Goal: Task Accomplishment & Management: Use online tool/utility

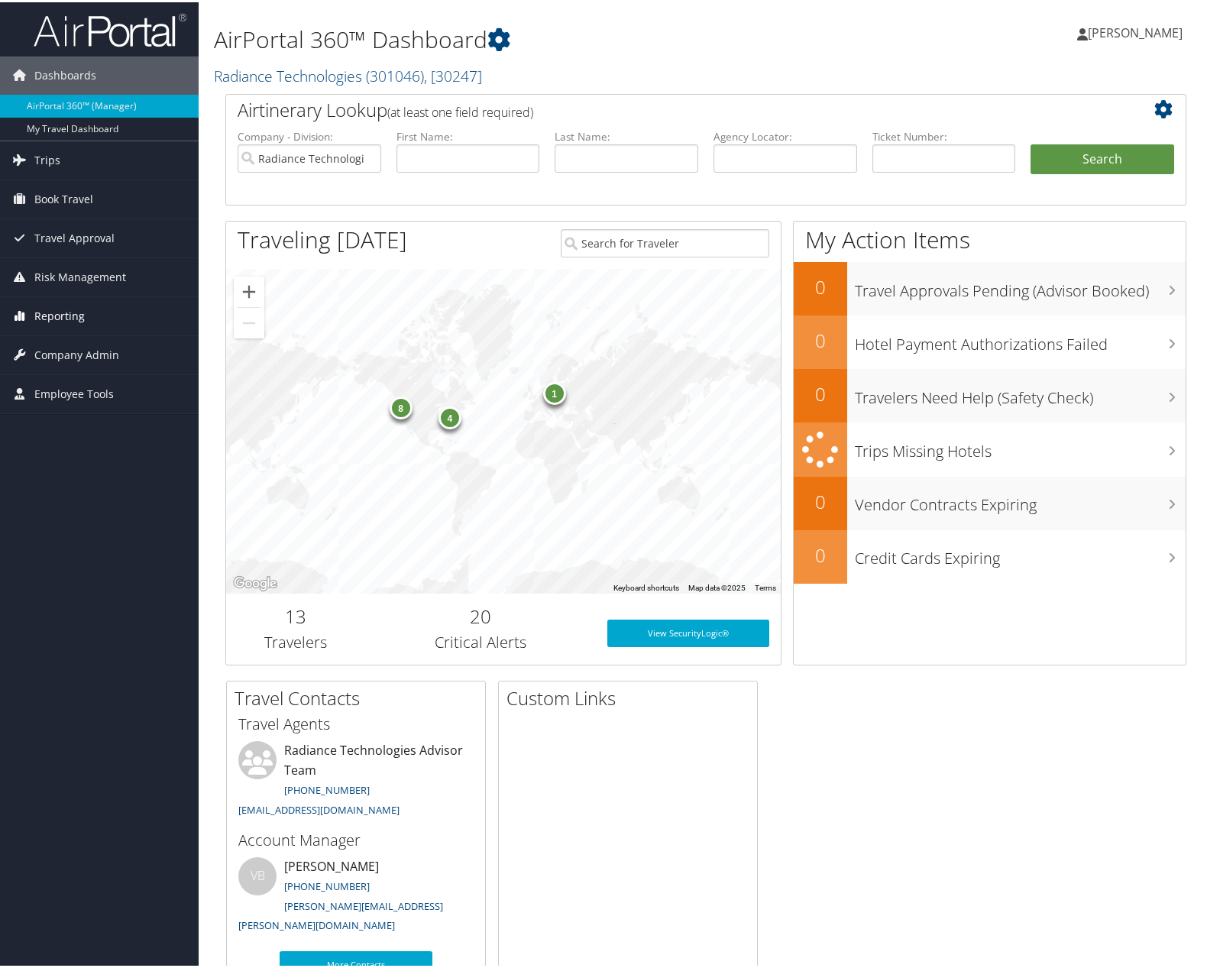
click at [58, 312] on span "Reporting" at bounding box center [59, 314] width 50 height 38
click at [67, 341] on link "Unused Tickets" at bounding box center [99, 344] width 199 height 23
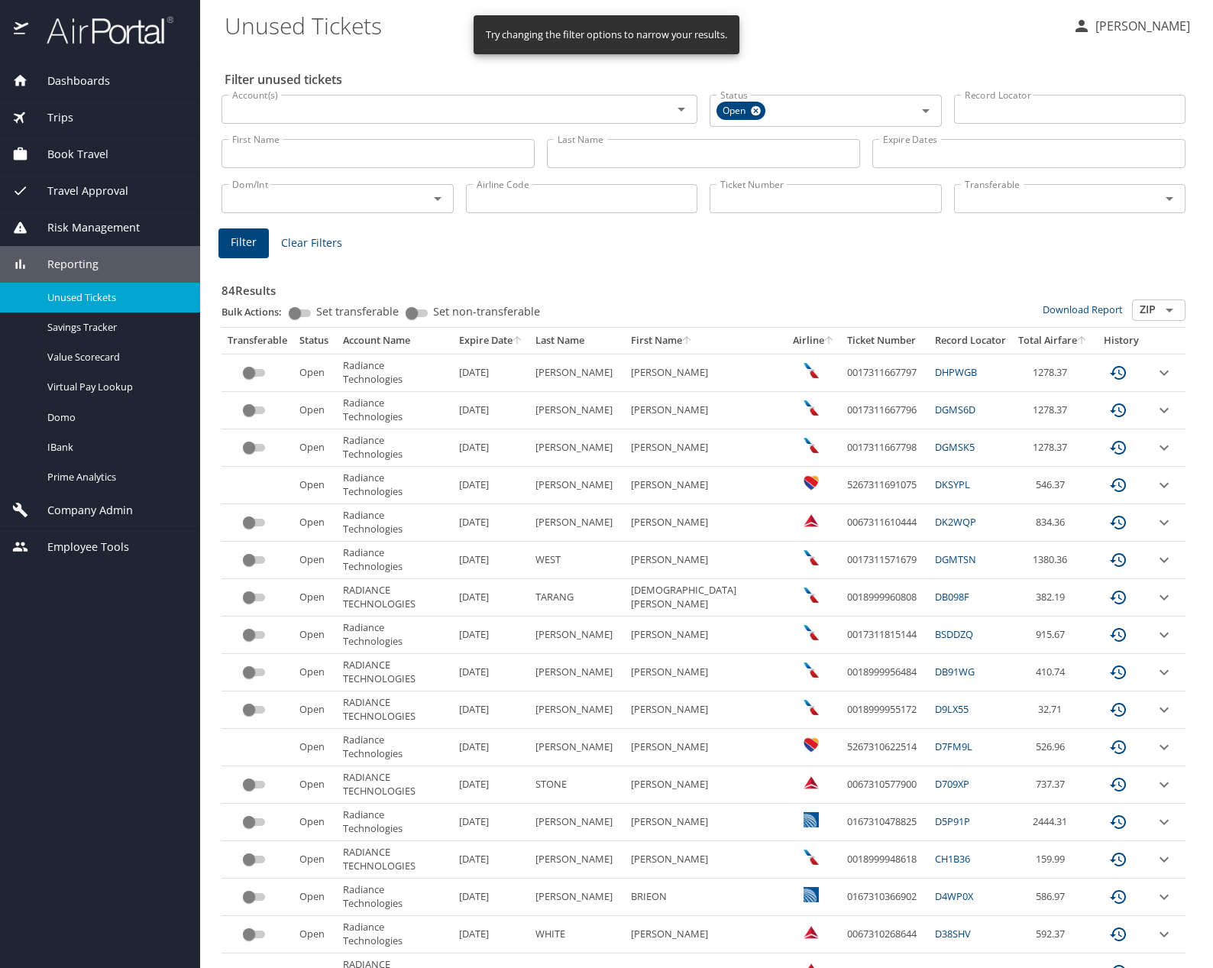
click at [612, 147] on input "Last Name" at bounding box center [703, 153] width 313 height 29
type input "jones"
click at [238, 245] on span "Filter" at bounding box center [244, 242] width 26 height 19
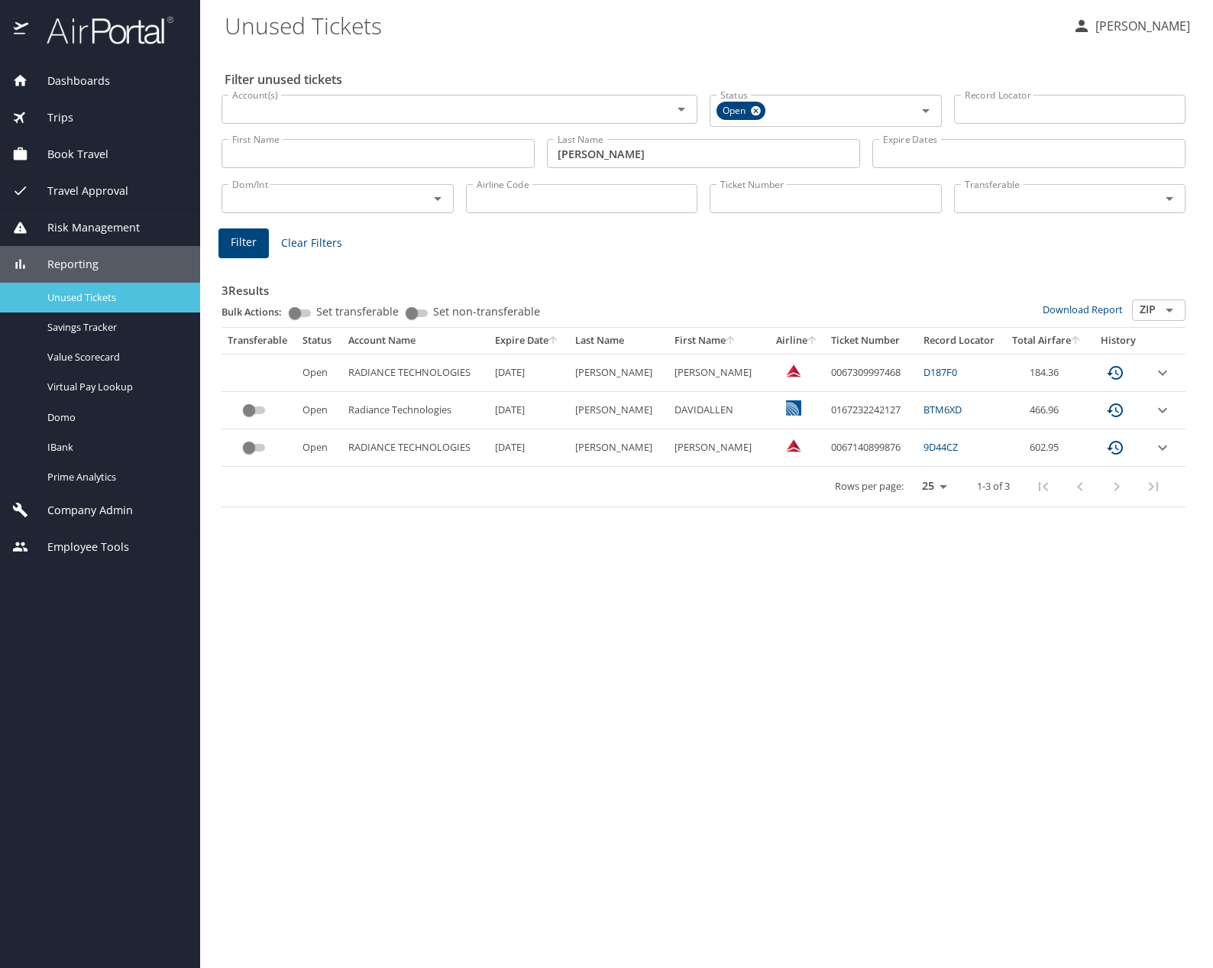
click at [62, 296] on span "Unused Tickets" at bounding box center [114, 297] width 134 height 15
drag, startPoint x: 637, startPoint y: 154, endPoint x: 425, endPoint y: 139, distance: 212.0
click at [425, 139] on div "First Name First Name Last Name jones Last Name Expire Dates Expire Dates" at bounding box center [703, 154] width 976 height 54
click at [86, 293] on span "Unused Tickets" at bounding box center [114, 297] width 134 height 15
click at [82, 304] on span "Unused Tickets" at bounding box center [114, 297] width 134 height 15
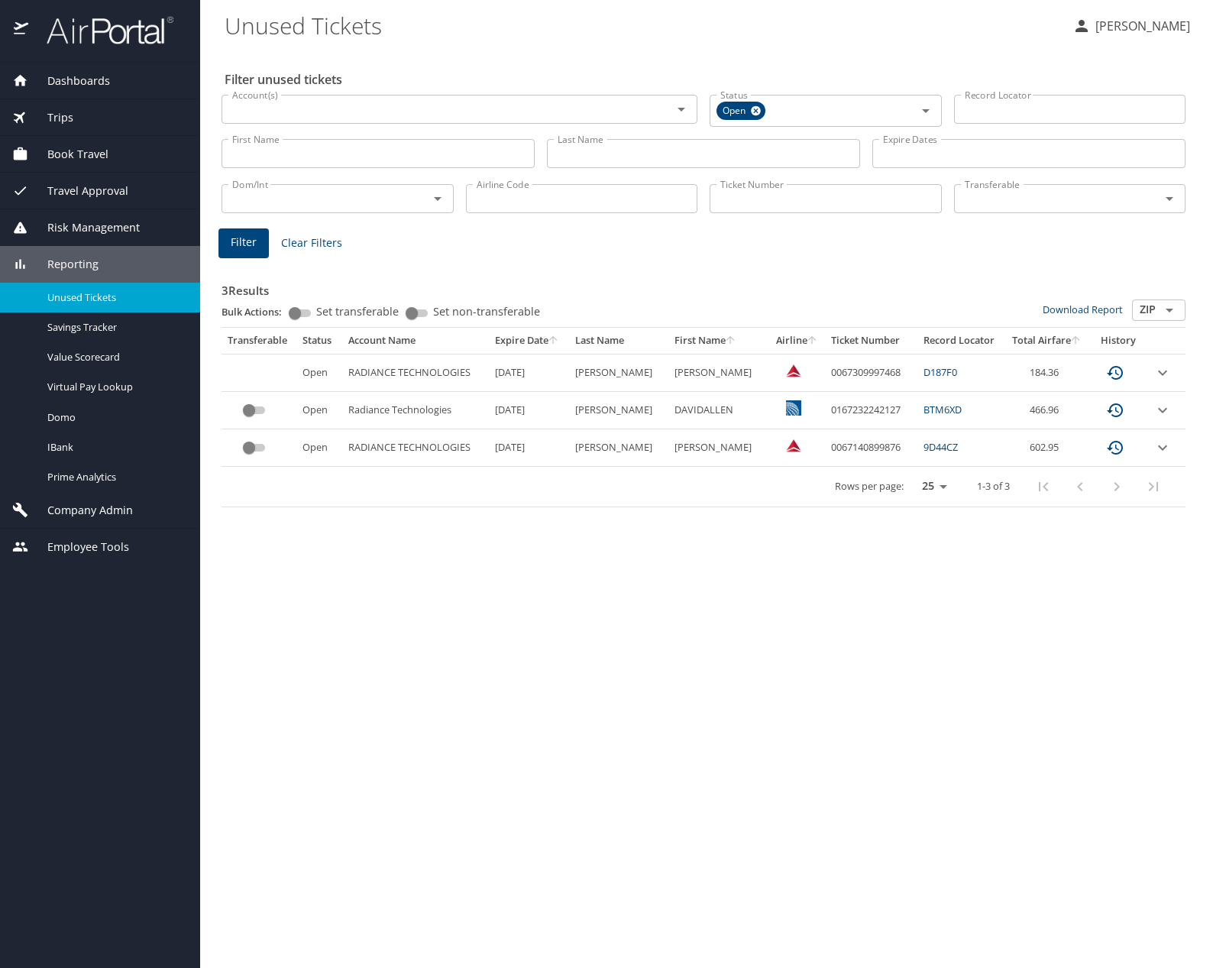
click at [322, 245] on span "Clear Filters" at bounding box center [311, 243] width 61 height 19
click at [105, 298] on span "Unused Tickets" at bounding box center [114, 297] width 134 height 15
click at [82, 334] on span "Savings Tracker" at bounding box center [114, 327] width 134 height 15
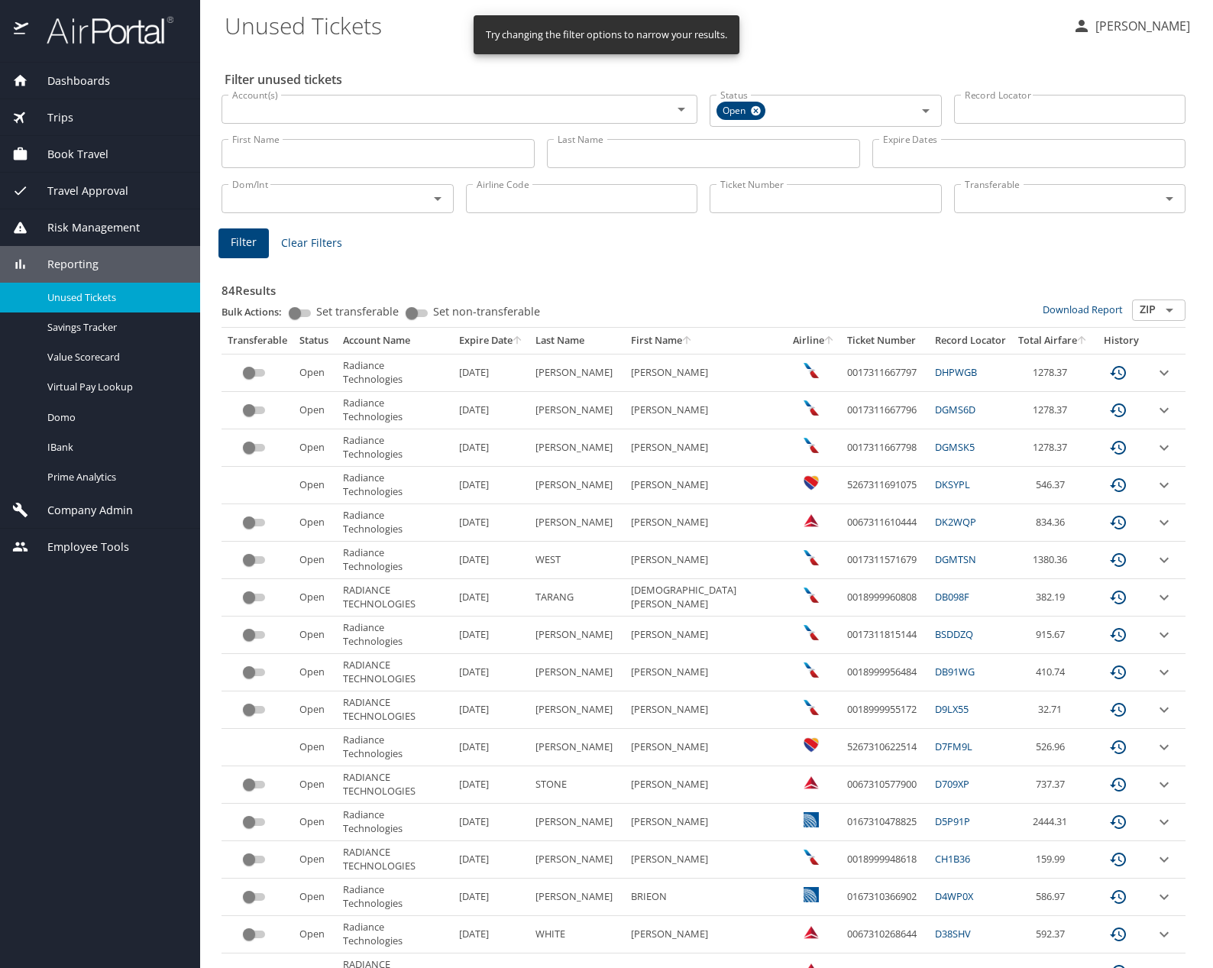
click at [523, 343] on icon "sort" at bounding box center [517, 340] width 12 height 12
